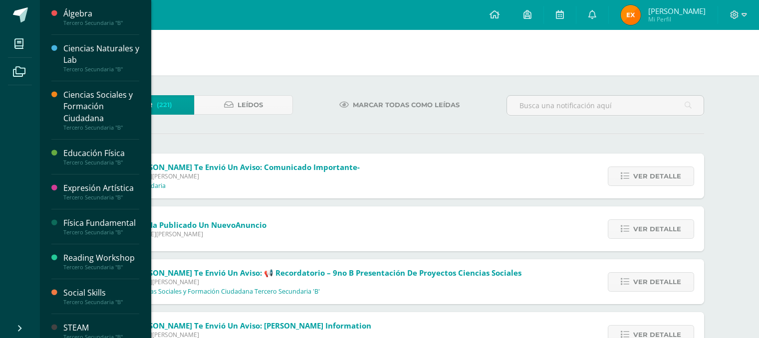
scroll to position [954, 0]
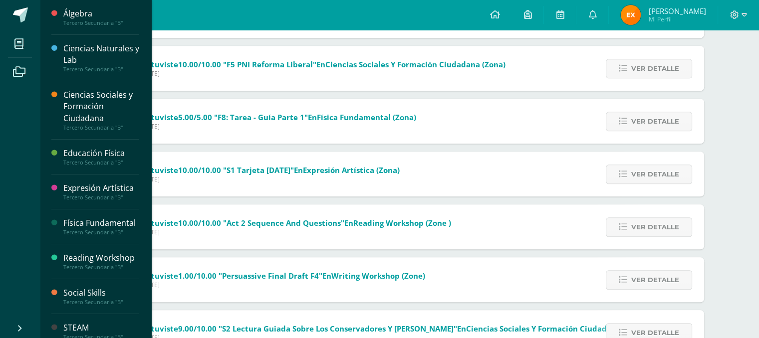
click at [90, 16] on div "Álgebra" at bounding box center [101, 13] width 76 height 11
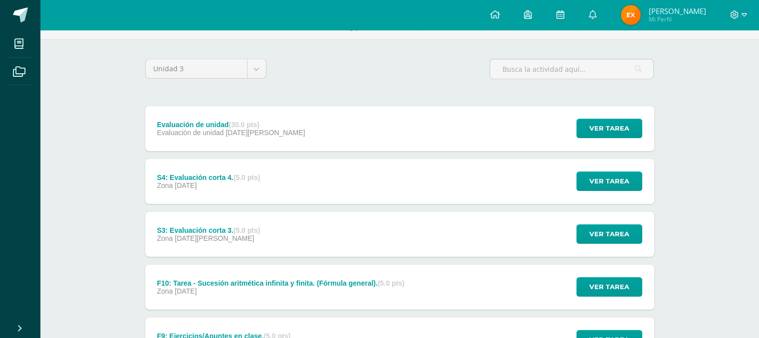
scroll to position [60, 0]
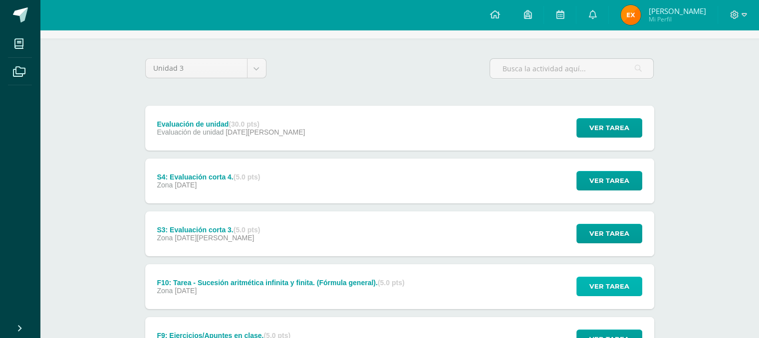
click at [613, 282] on span "Ver tarea" at bounding box center [609, 286] width 40 height 18
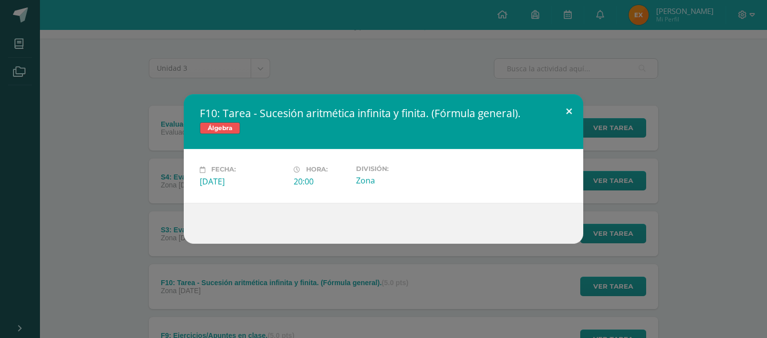
click at [566, 114] on button at bounding box center [568, 111] width 28 height 34
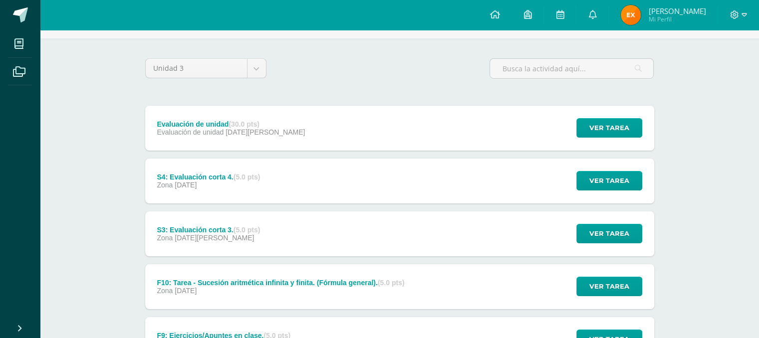
click at [216, 280] on div "F10: Tarea - Sucesión aritmética infinita y finita. (Fórmula general). (5.0 pts)" at bounding box center [281, 283] width 248 height 8
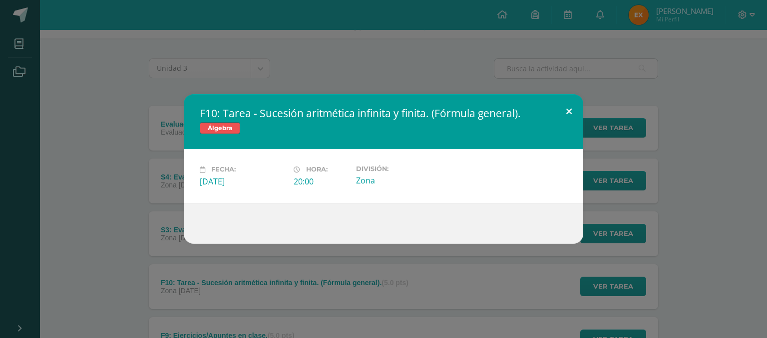
click at [568, 104] on button at bounding box center [568, 111] width 28 height 34
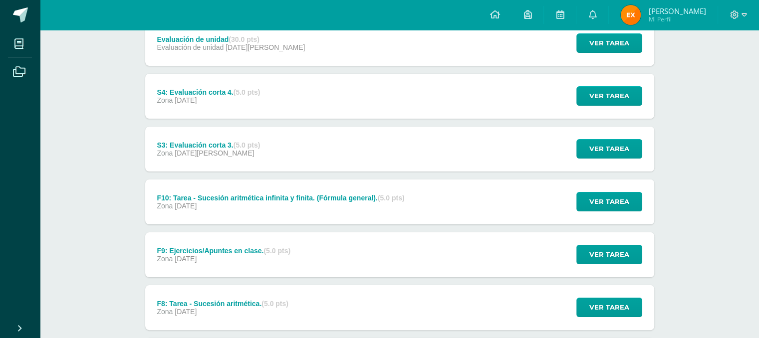
scroll to position [148, 0]
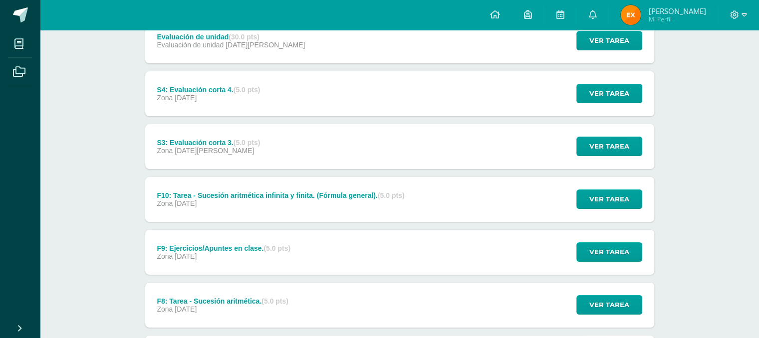
click at [381, 242] on div "F9: Ejercicios/Apuntes en clase. (5.0 pts) Zona [DATE] Ver tarea F9: Ejercicios…" at bounding box center [399, 252] width 509 height 45
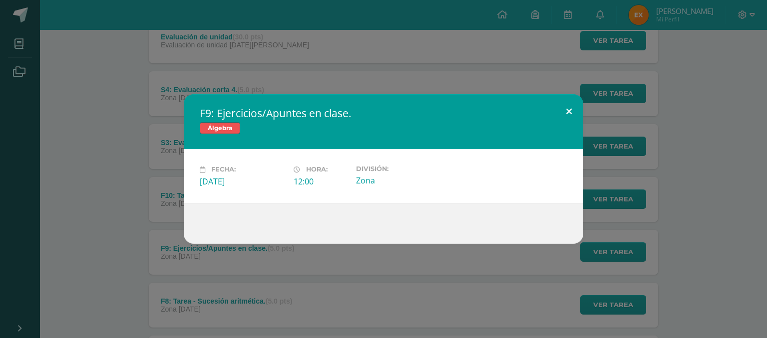
click at [568, 111] on button at bounding box center [568, 111] width 28 height 34
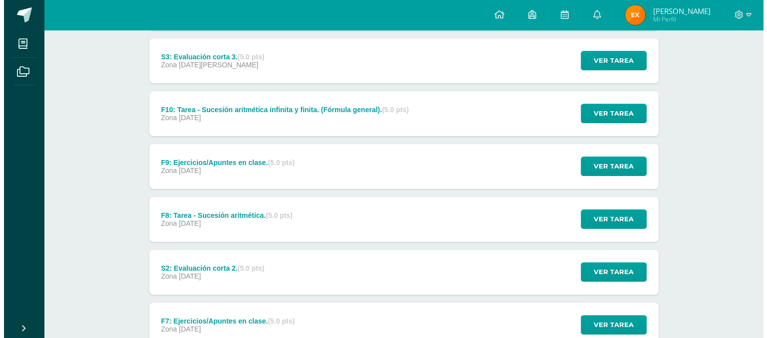
scroll to position [237, 0]
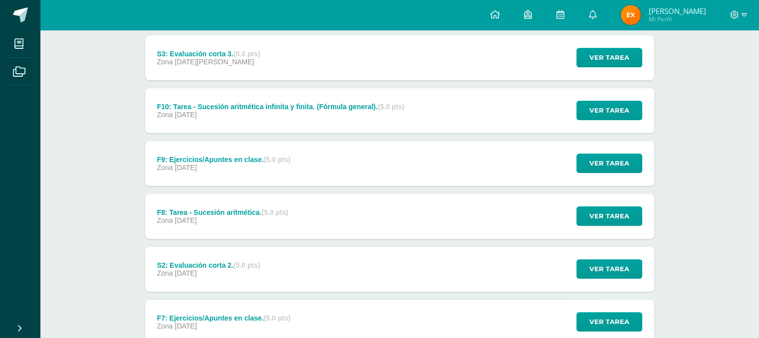
click at [389, 218] on div "F8: Tarea - Sucesión aritmética. (5.0 pts) Zona [DATE] Ver tarea F8: Tarea - Su…" at bounding box center [399, 216] width 509 height 45
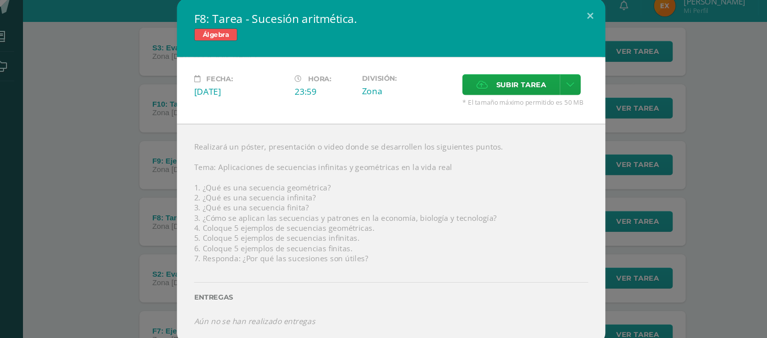
drag, startPoint x: 206, startPoint y: 184, endPoint x: 277, endPoint y: 202, distance: 73.6
click at [277, 202] on div "Realizará un póster, presentación o video donde se desarrollen los siguientes p…" at bounding box center [383, 227] width 399 height 205
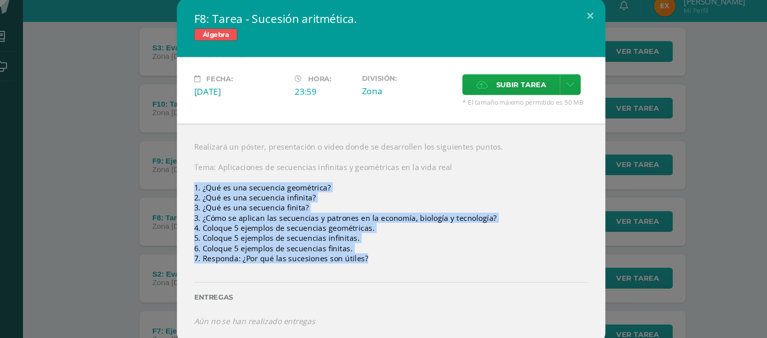
drag, startPoint x: 200, startPoint y: 184, endPoint x: 360, endPoint y: 256, distance: 174.9
click at [360, 256] on div "Realizará un póster, presentación o video donde se desarrollen los siguientes p…" at bounding box center [383, 227] width 399 height 205
copy div "1. ¿Qué es una secuencia geométrica? 2. ¿Qué es una secuencia infinita? 3. ¿Qué…"
